Goal: Information Seeking & Learning: Learn about a topic

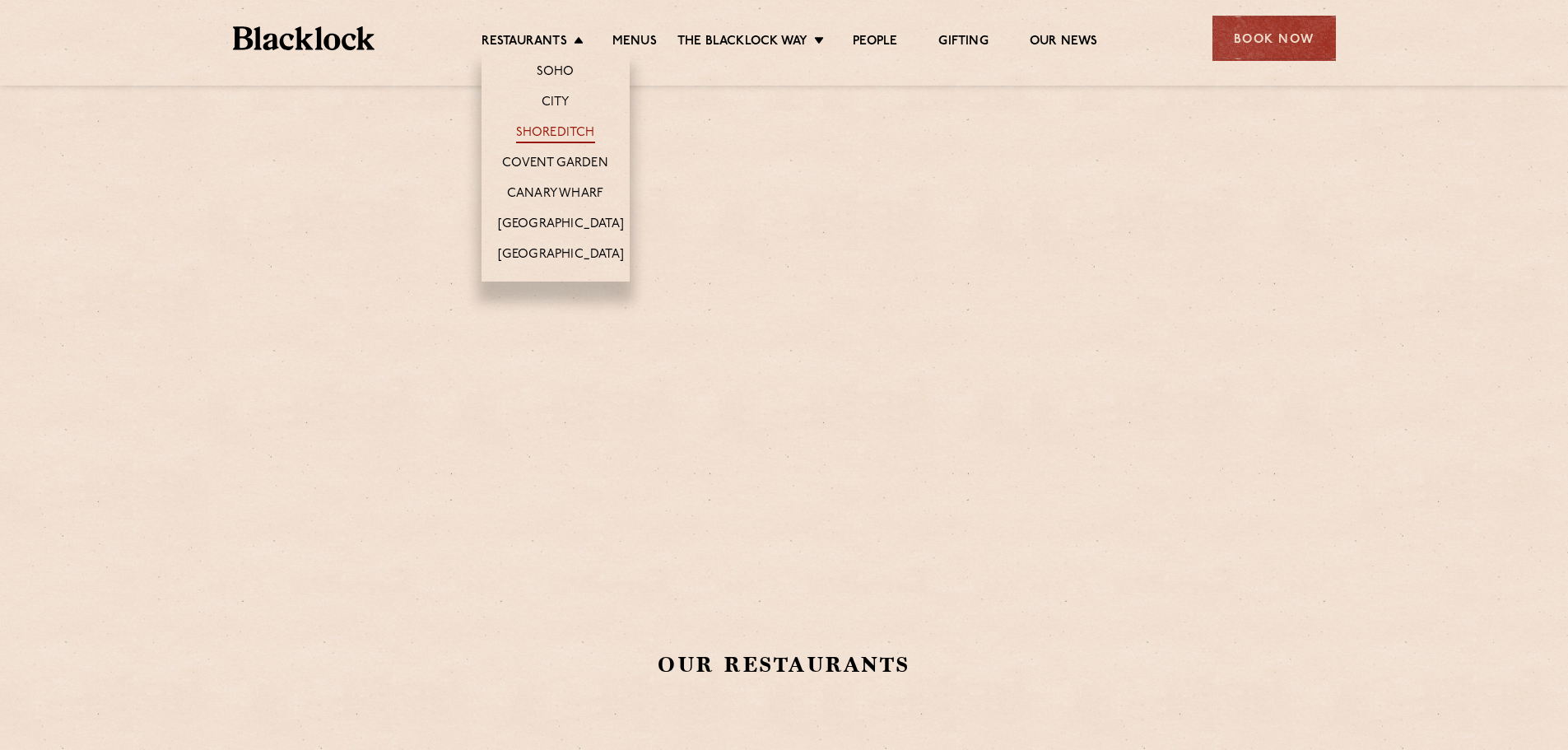
click at [558, 130] on link "Shoreditch" at bounding box center [555, 133] width 79 height 18
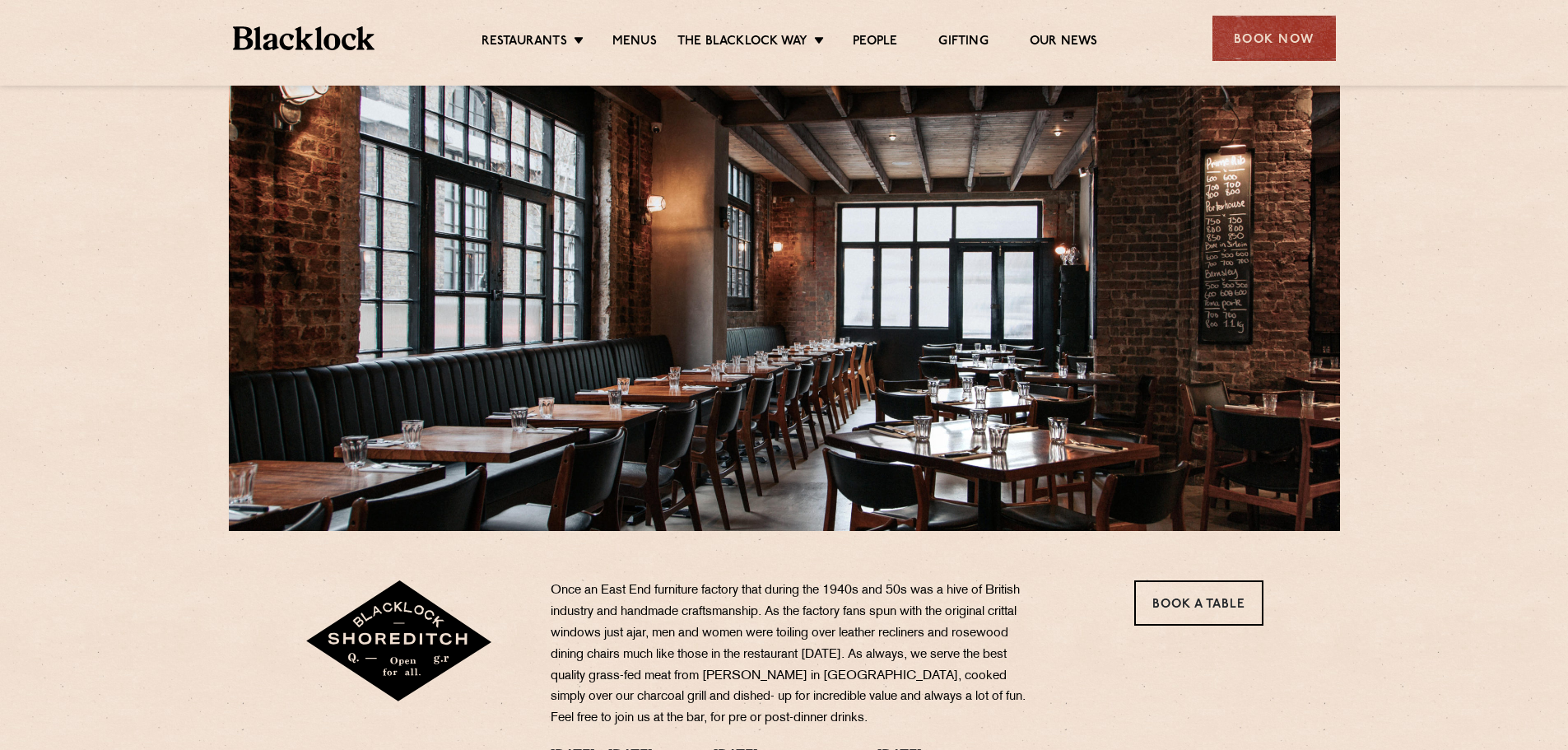
scroll to position [165, 0]
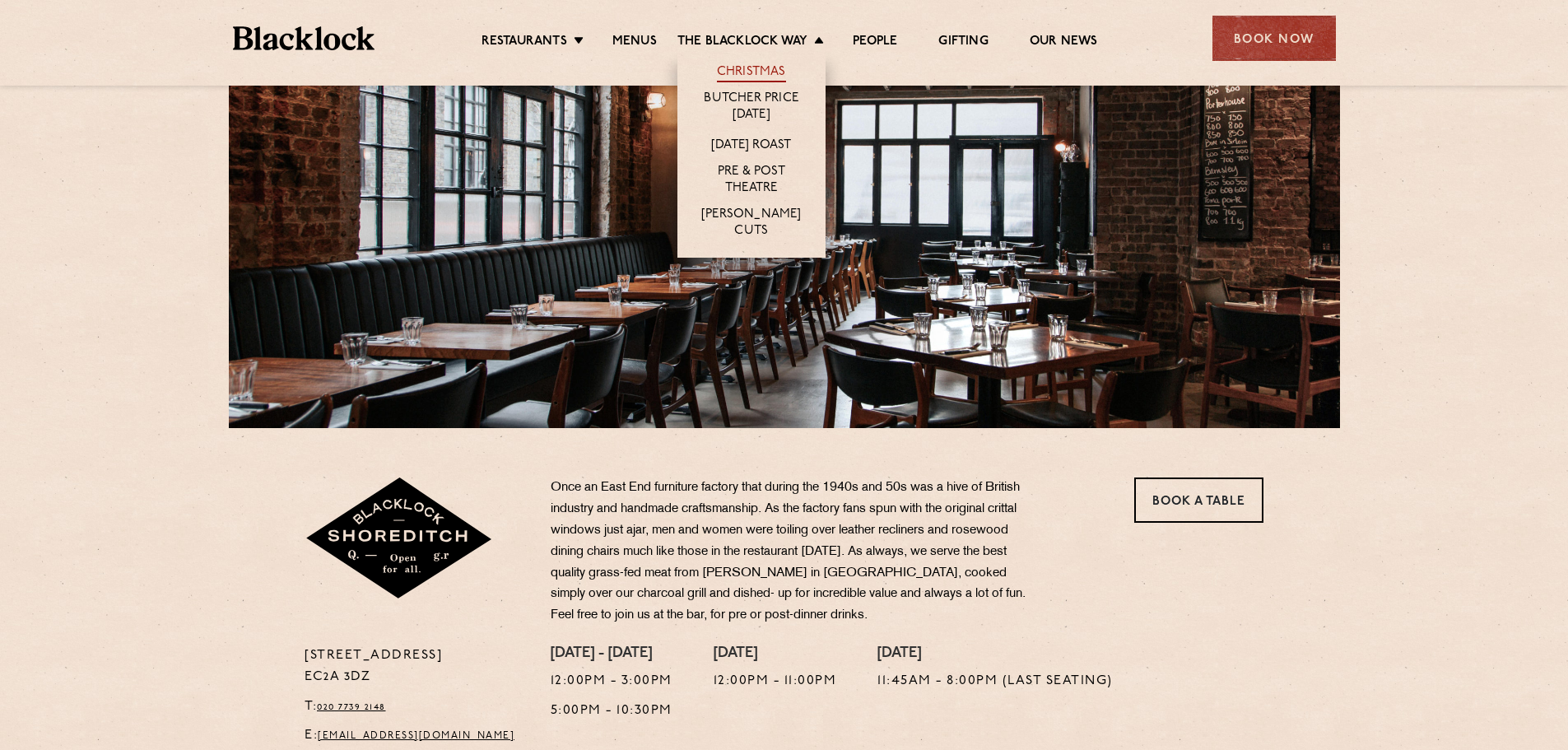
click at [754, 77] on link "Christmas" at bounding box center [751, 73] width 69 height 18
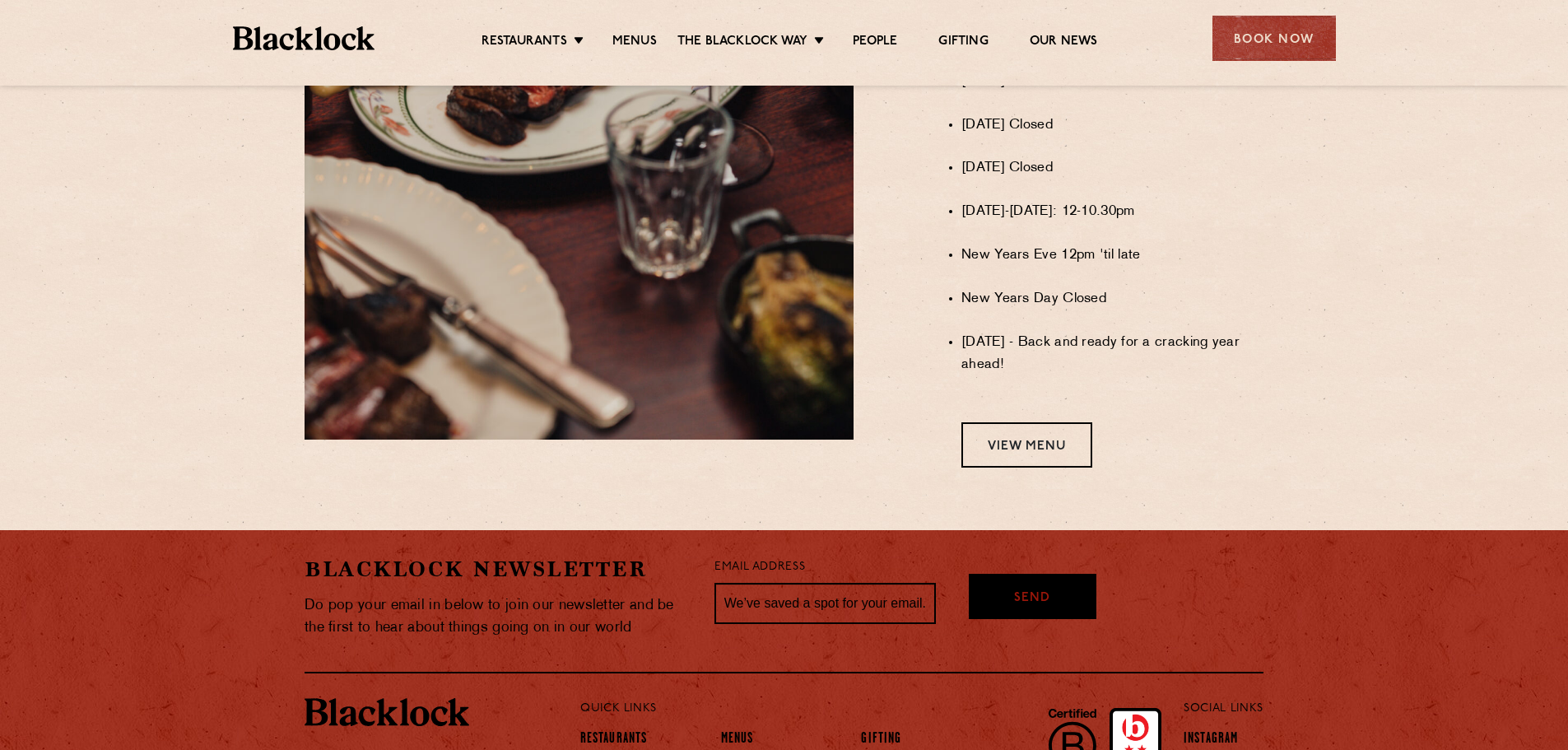
scroll to position [1316, 0]
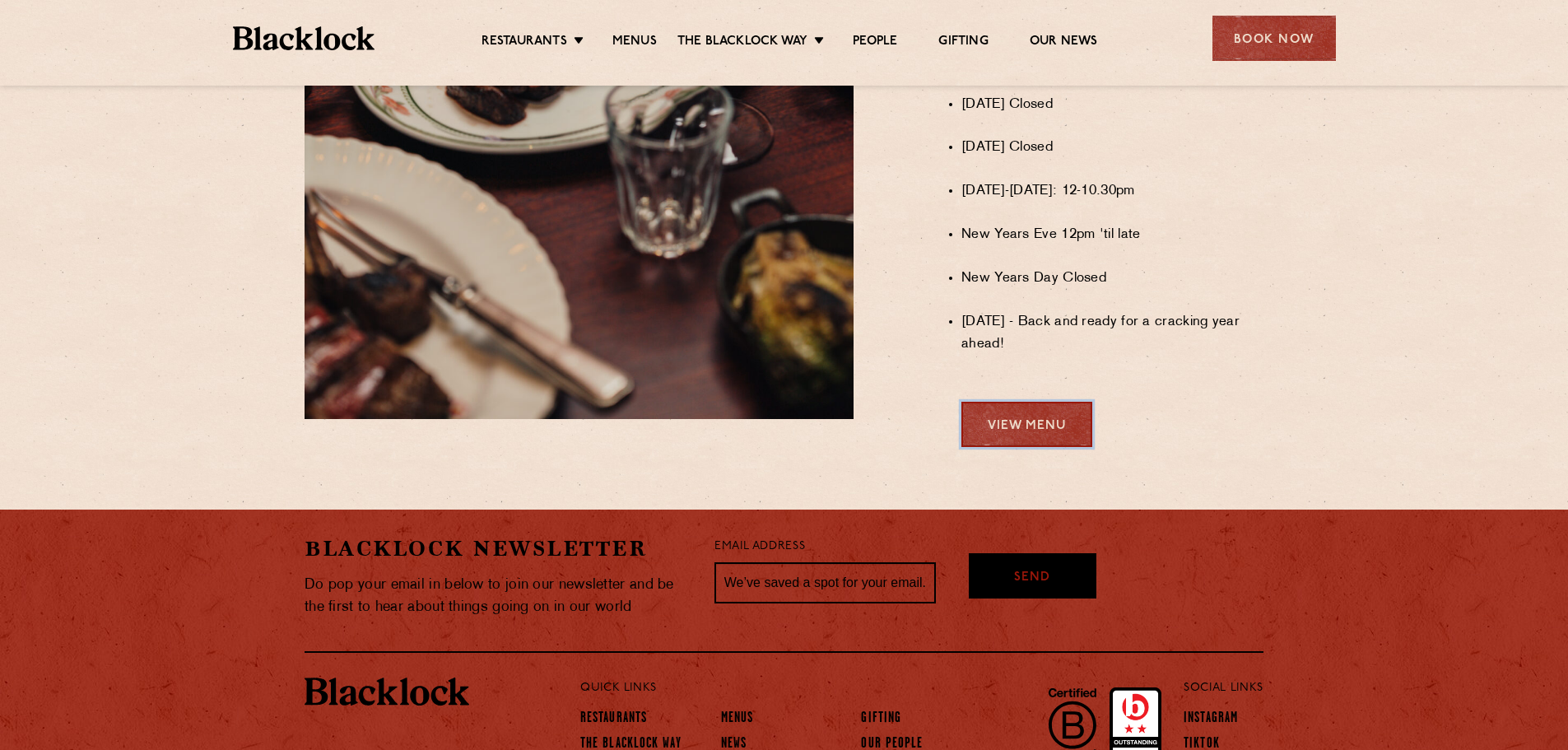
click at [1009, 445] on link "View Menu" at bounding box center [1027, 424] width 130 height 46
